Goal: Transaction & Acquisition: Subscribe to service/newsletter

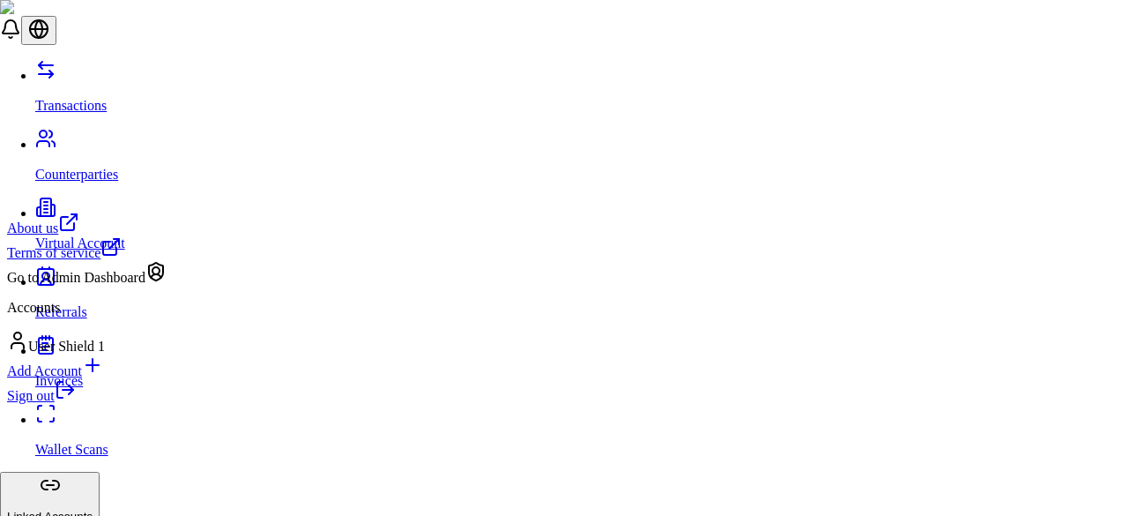
click at [114, 286] on div "Go to Admin Dashboard" at bounding box center [86, 273] width 159 height 25
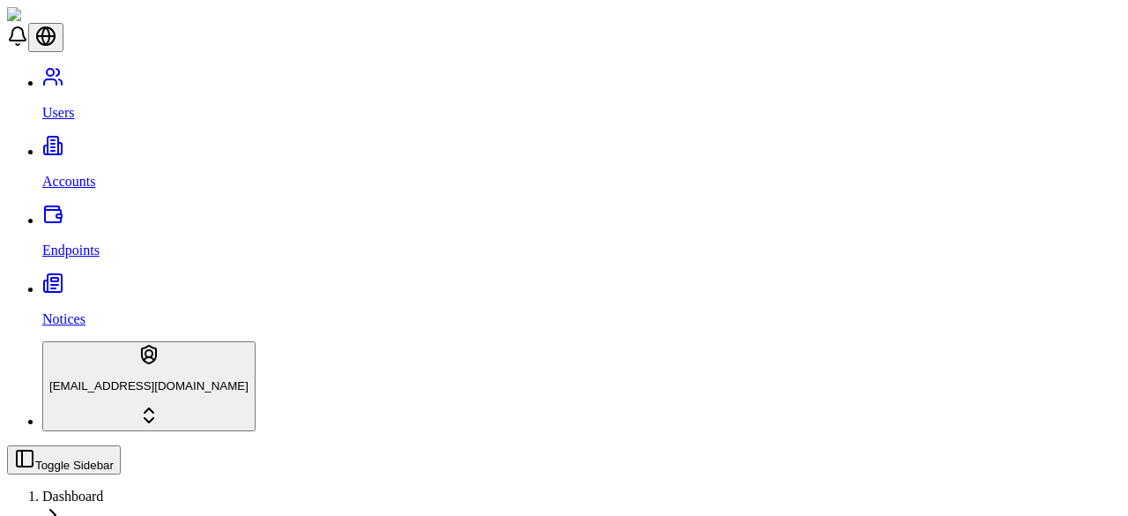
click at [145, 144] on link "Accounts" at bounding box center [581, 167] width 1079 height 46
type input "*******"
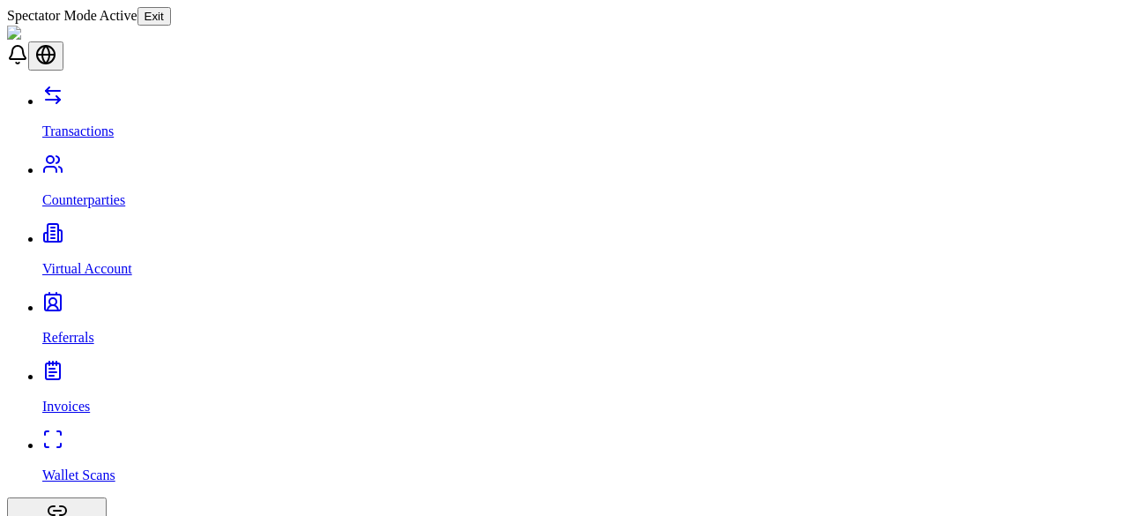
click at [99, 261] on p "Virtual Account" at bounding box center [581, 269] width 1079 height 16
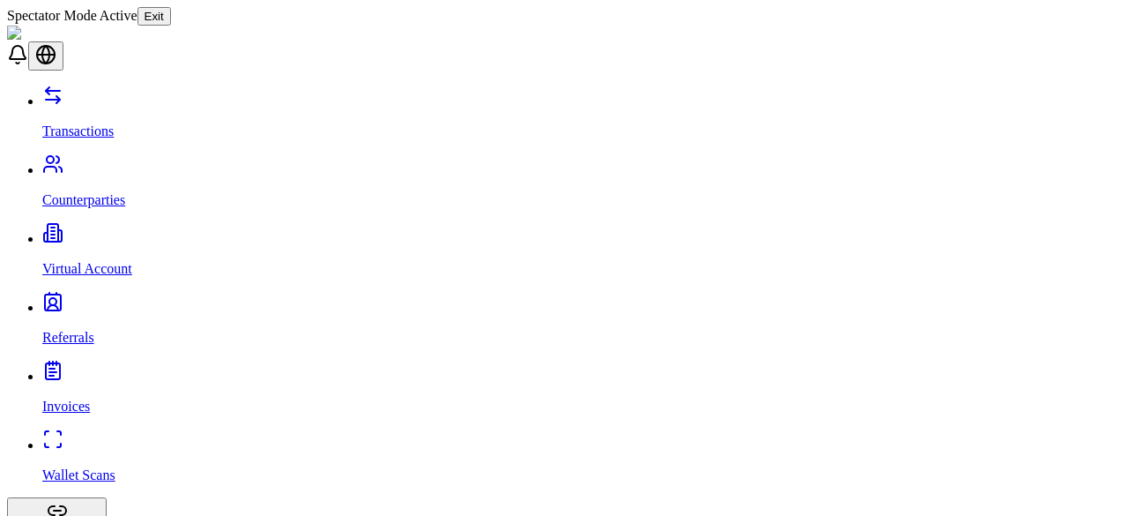
copy p "[PERSON_NAME] Test Inc. 2"
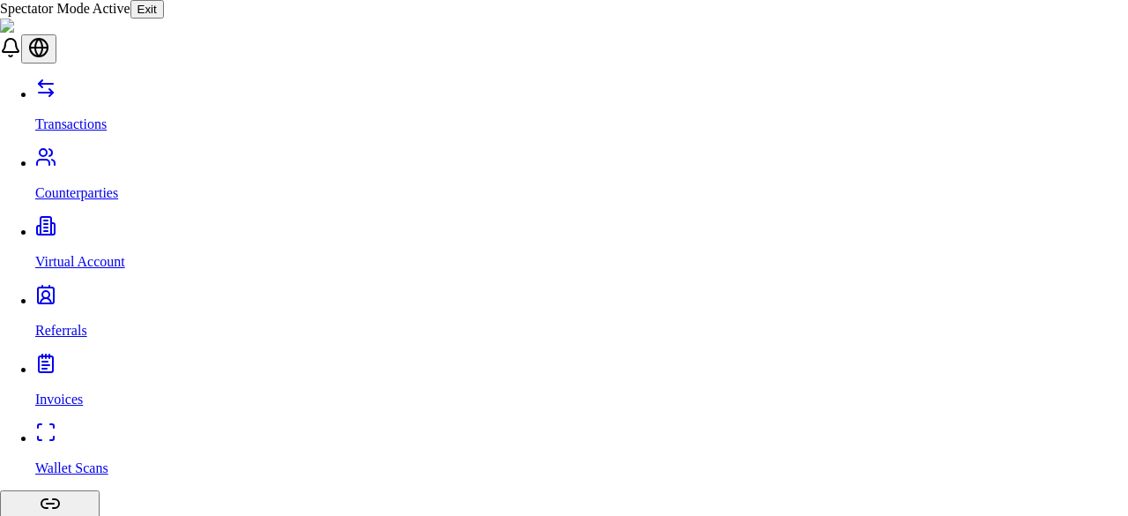
copy p "Use these details to receive money to your account."
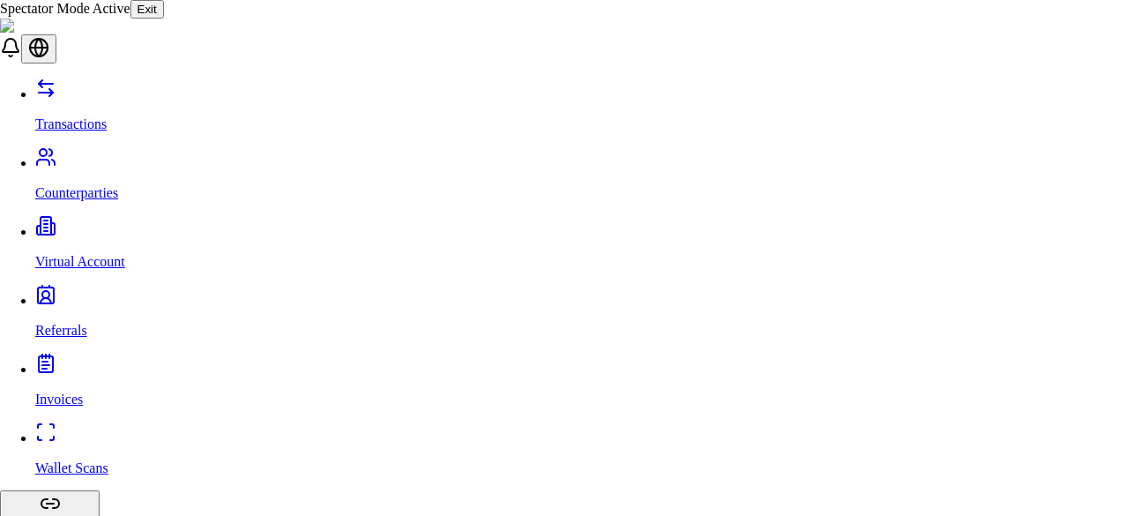
scroll to position [204, 0]
drag, startPoint x: 379, startPoint y: 366, endPoint x: 628, endPoint y: 369, distance: 249.4
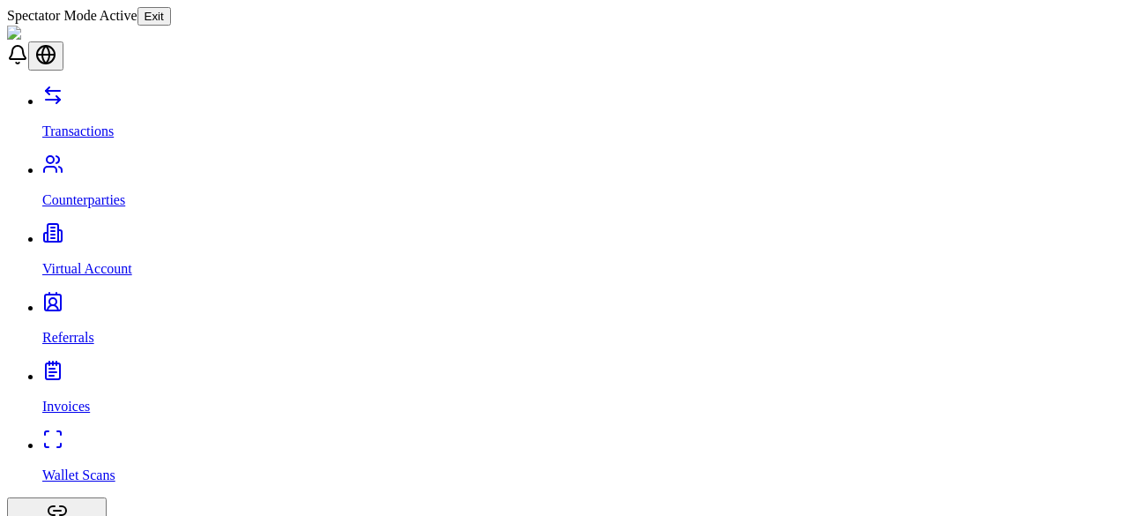
drag, startPoint x: 485, startPoint y: 271, endPoint x: 275, endPoint y: 273, distance: 209.7
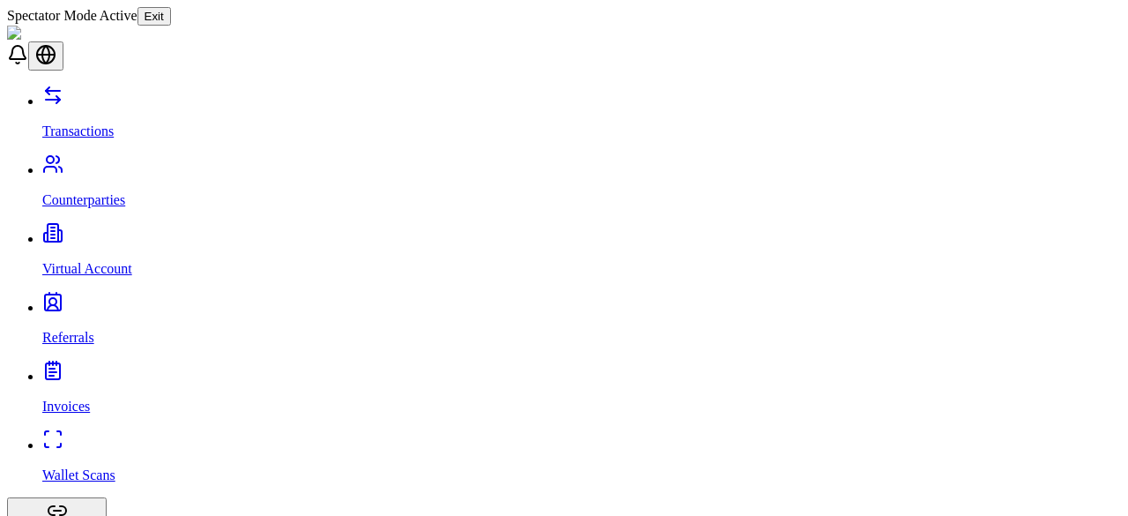
drag, startPoint x: 493, startPoint y: 263, endPoint x: 263, endPoint y: 256, distance: 231.0
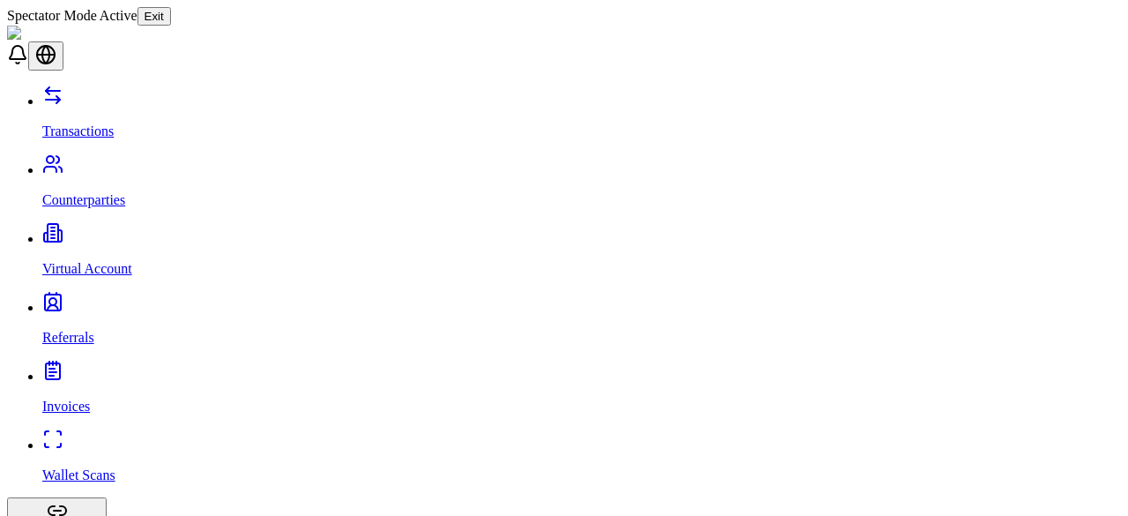
drag, startPoint x: 458, startPoint y: 261, endPoint x: 264, endPoint y: 258, distance: 193.9
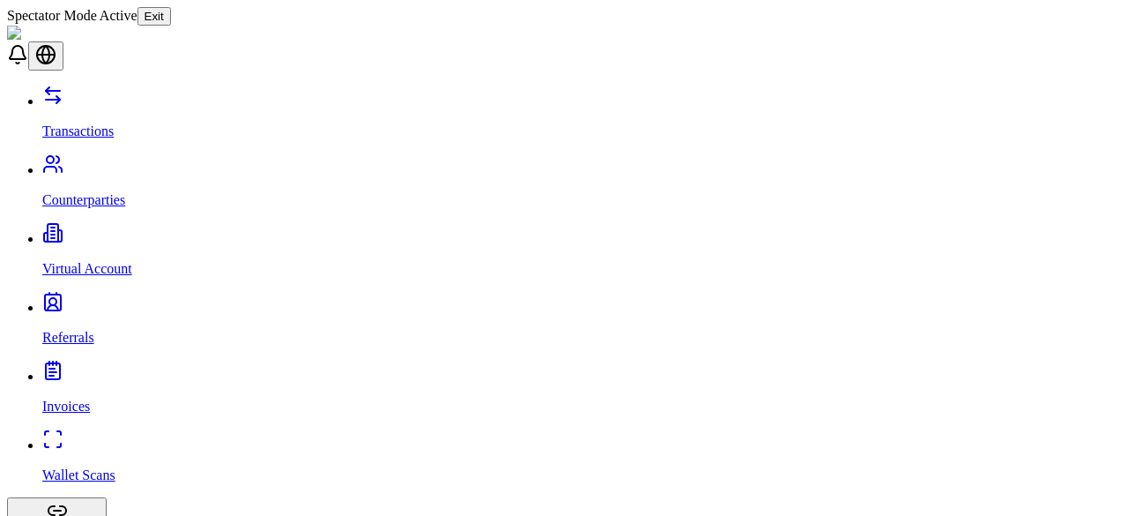
drag, startPoint x: 464, startPoint y: 256, endPoint x: 278, endPoint y: 259, distance: 186.0
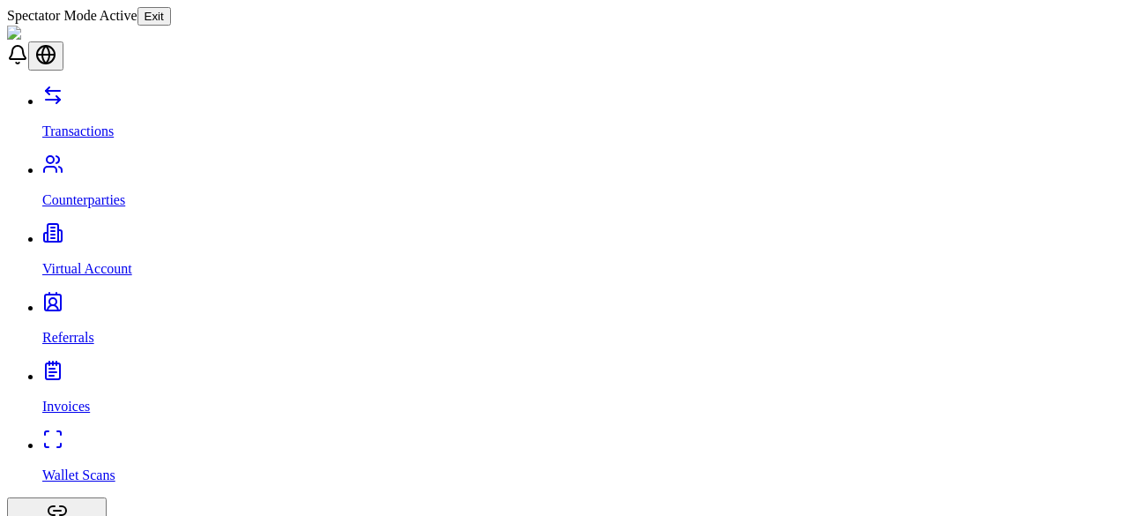
drag, startPoint x: 695, startPoint y: 291, endPoint x: 629, endPoint y: 285, distance: 66.4
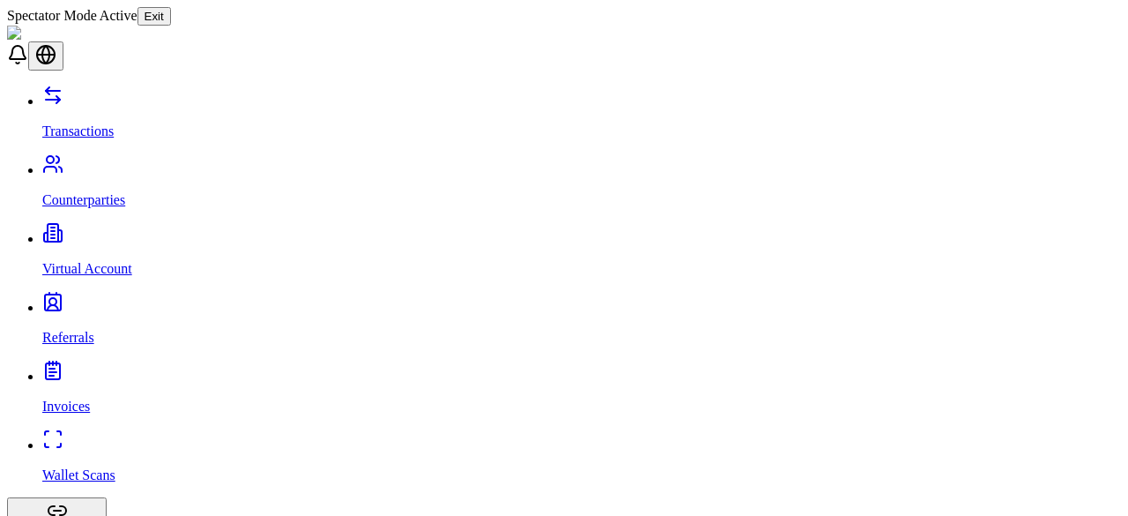
scroll to position [340, 0]
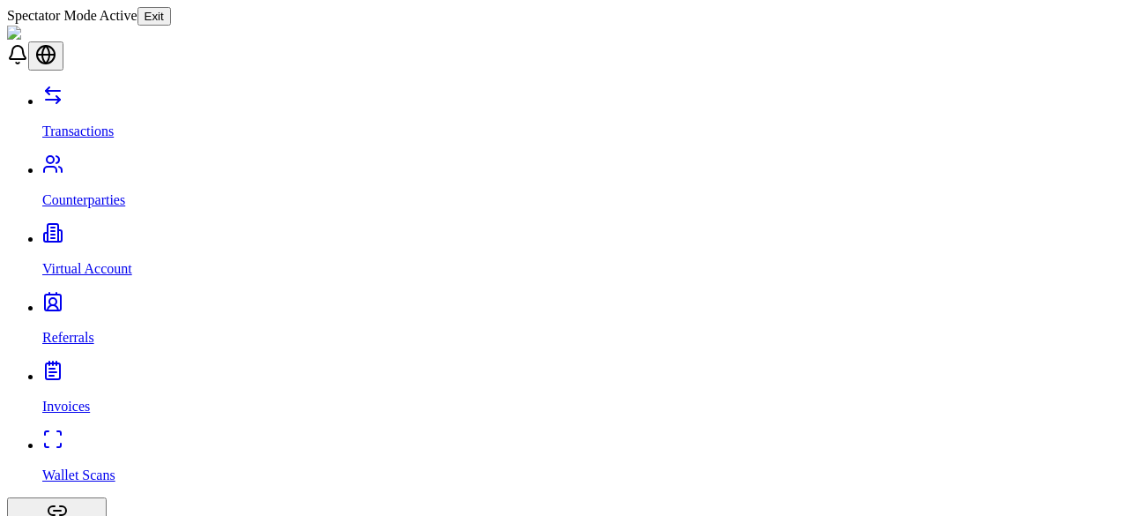
click at [114, 96] on link "Transactions" at bounding box center [581, 116] width 1079 height 46
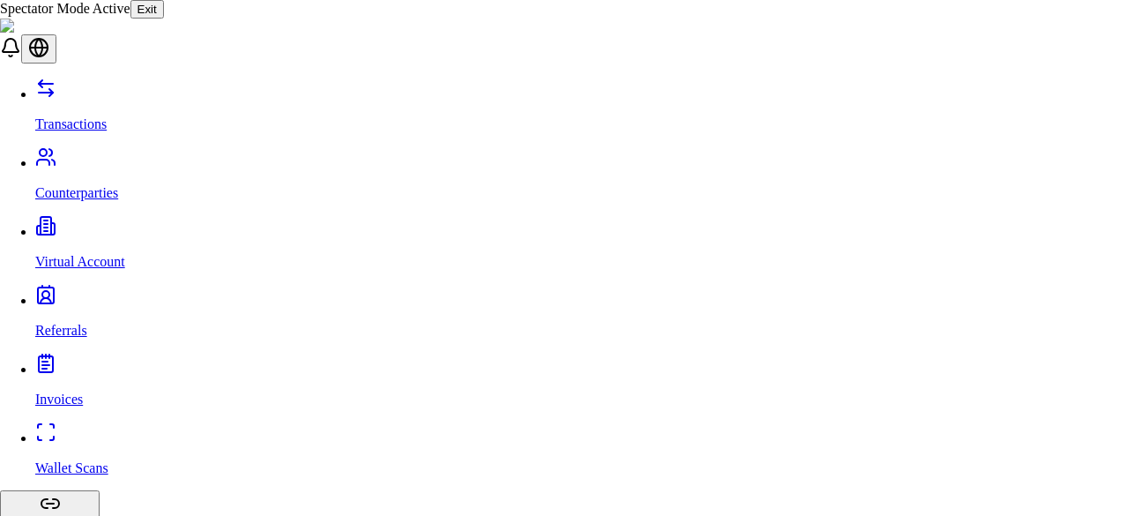
drag, startPoint x: 415, startPoint y: 225, endPoint x: 357, endPoint y: 219, distance: 58.5
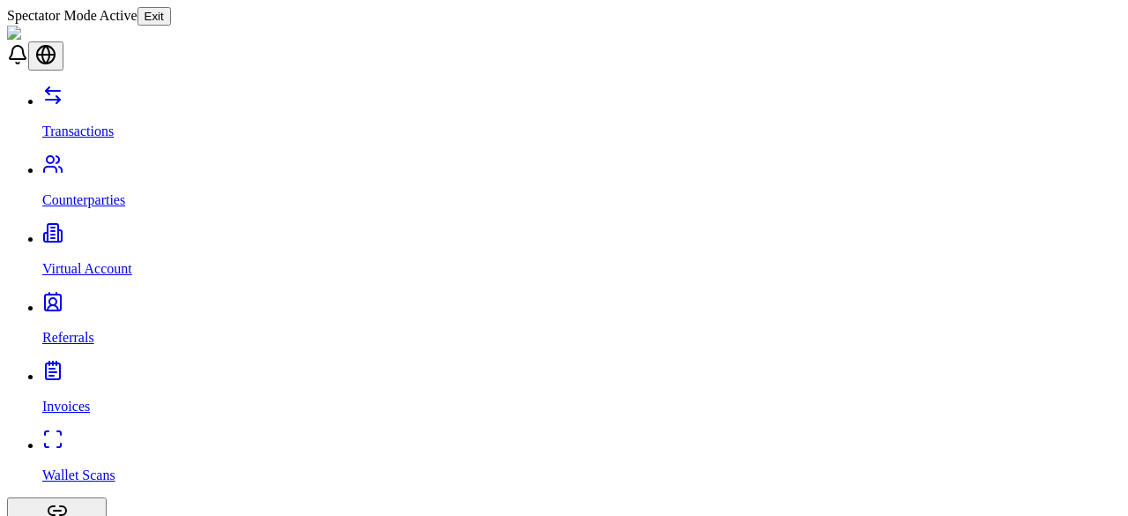
drag, startPoint x: 459, startPoint y: 278, endPoint x: 155, endPoint y: 308, distance: 305.5
drag, startPoint x: 352, startPoint y: 281, endPoint x: 272, endPoint y: 286, distance: 80.3
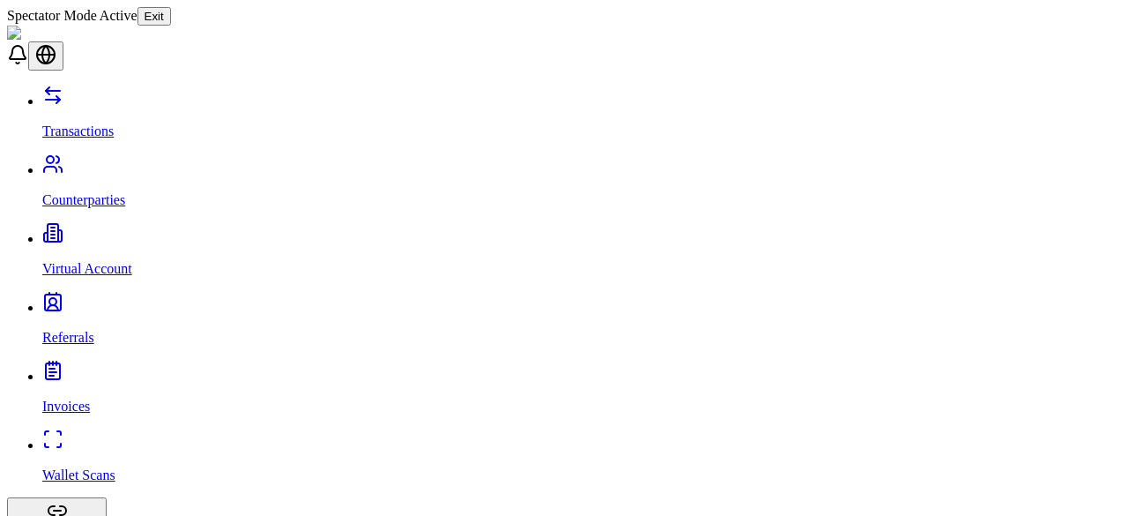
drag, startPoint x: 459, startPoint y: 241, endPoint x: 397, endPoint y: 239, distance: 62.6
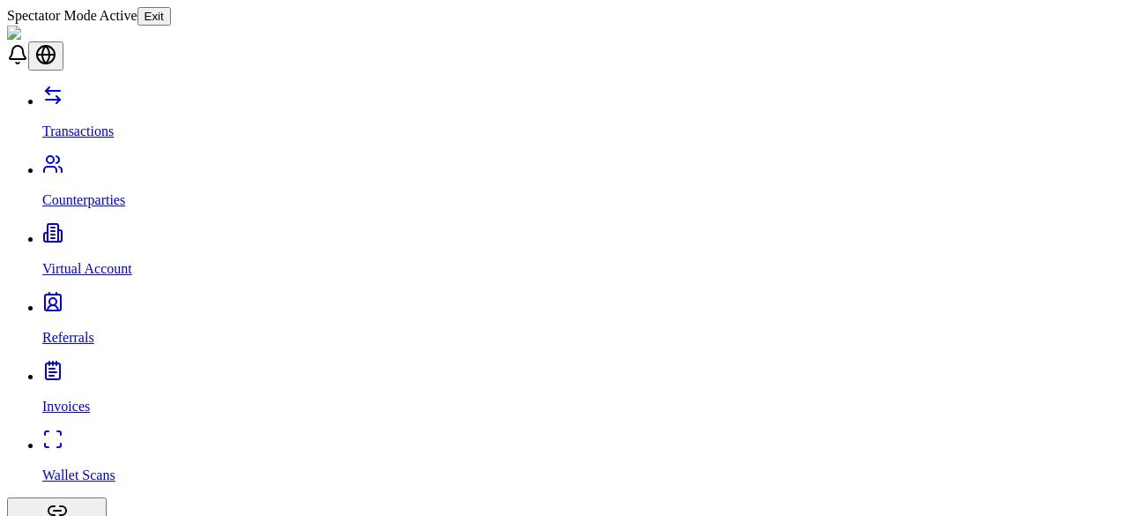
drag, startPoint x: 914, startPoint y: 262, endPoint x: 960, endPoint y: 207, distance: 71.3
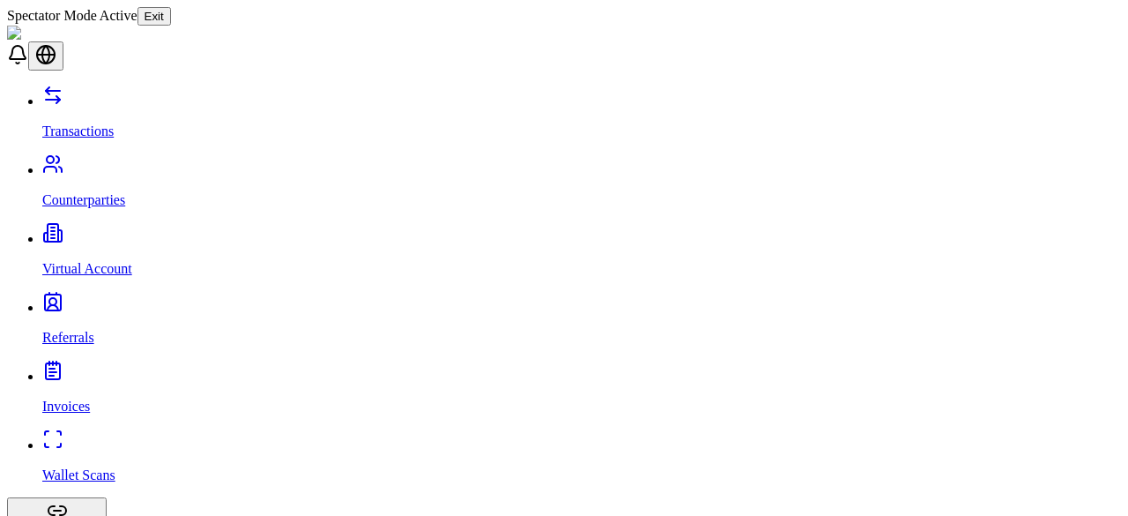
drag, startPoint x: 474, startPoint y: 260, endPoint x: 264, endPoint y: 249, distance: 210.0
drag, startPoint x: 460, startPoint y: 288, endPoint x: 233, endPoint y: 260, distance: 229.1
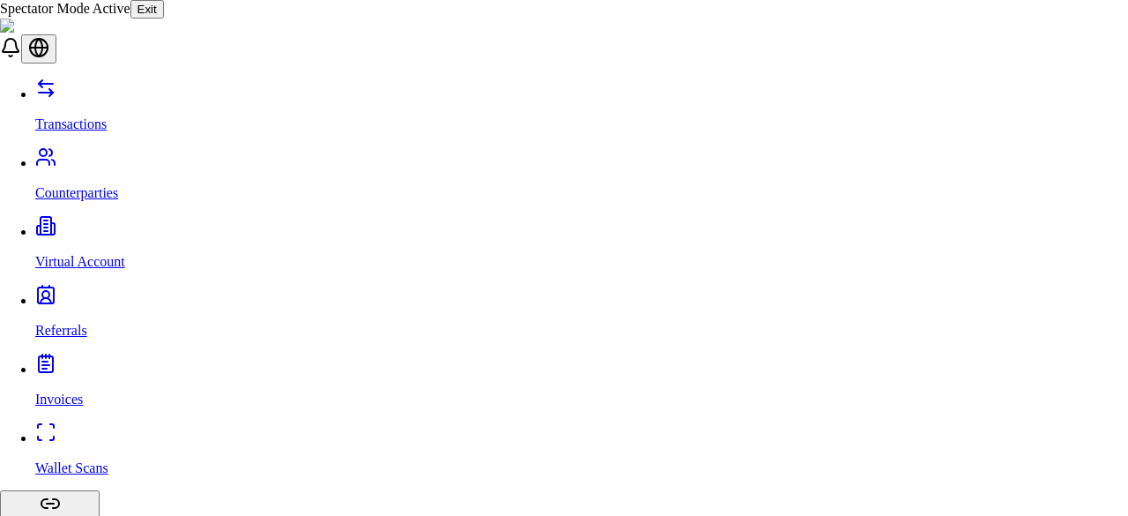
type input "****"
